Goal: Navigation & Orientation: Find specific page/section

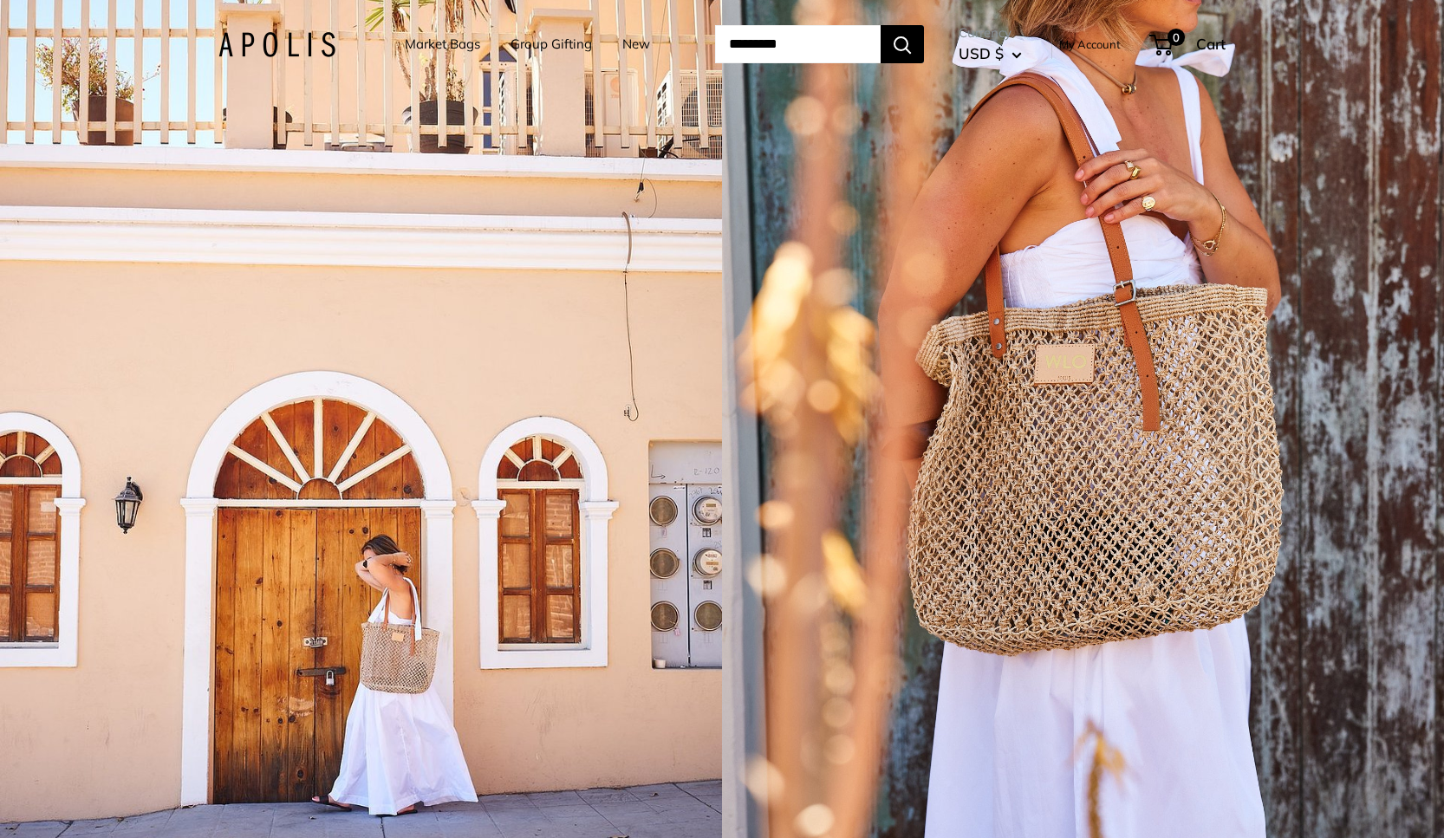
click at [444, 45] on link "Market Bags" at bounding box center [442, 44] width 75 height 24
